Goal: Register for event/course

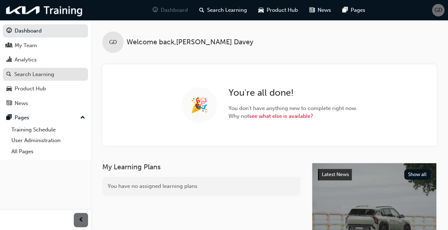
click at [36, 72] on div "Search Learning" at bounding box center [34, 74] width 40 height 8
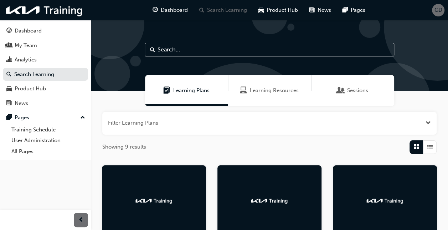
click at [295, 91] on span "Learning Resources" at bounding box center [274, 90] width 49 height 8
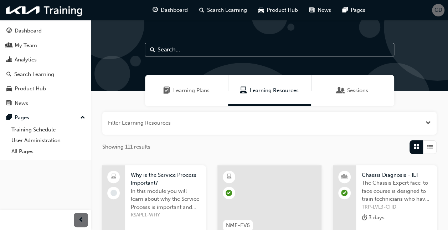
click at [194, 52] on input "text" at bounding box center [270, 50] width 250 height 14
click at [209, 51] on input "text" at bounding box center [270, 50] width 250 height 14
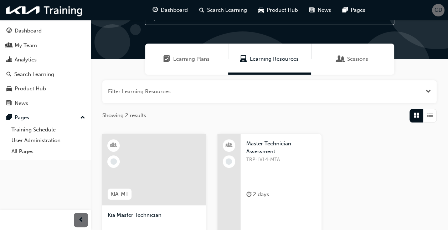
scroll to position [71, 0]
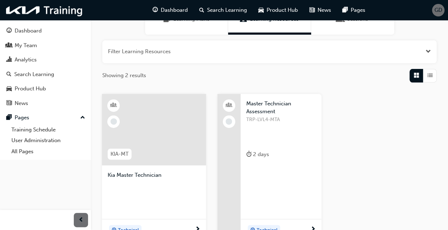
type input "Master"
click at [254, 115] on span "Master Technician Assessment" at bounding box center [281, 108] width 70 height 16
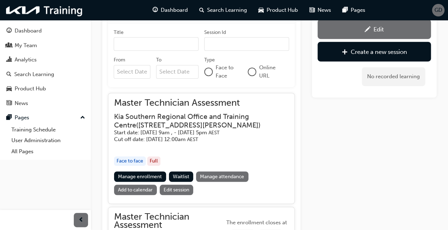
scroll to position [207, 0]
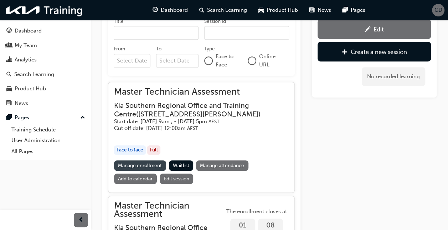
click at [140, 163] on link "Manage enrollment" at bounding box center [140, 165] width 52 height 10
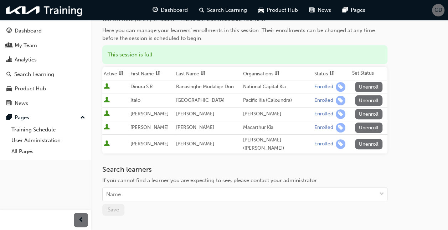
scroll to position [72, 0]
